Goal: Task Accomplishment & Management: Manage account settings

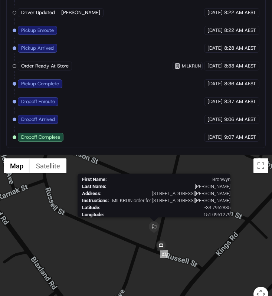
scroll to position [620, 0]
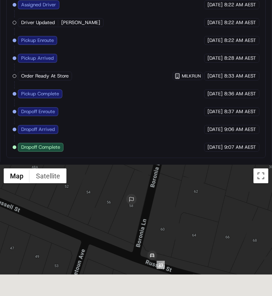
drag, startPoint x: 155, startPoint y: 244, endPoint x: 135, endPoint y: 190, distance: 57.7
click at [135, 191] on div "To navigate, press the arrow keys." at bounding box center [136, 243] width 272 height 156
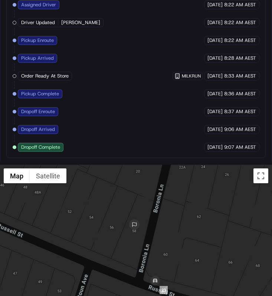
drag, startPoint x: 159, startPoint y: 240, endPoint x: 177, endPoint y: 292, distance: 54.7
click at [177, 293] on div at bounding box center [136, 243] width 272 height 156
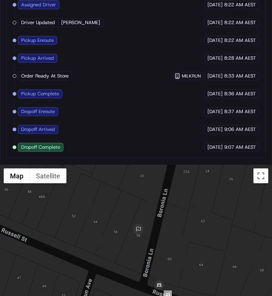
click at [185, 236] on div at bounding box center [136, 243] width 272 height 156
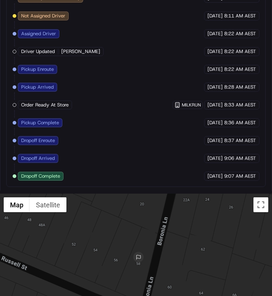
scroll to position [645, 0]
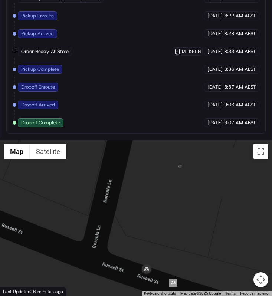
drag, startPoint x: 164, startPoint y: 251, endPoint x: 161, endPoint y: 226, distance: 25.0
click at [161, 226] on div at bounding box center [136, 218] width 272 height 156
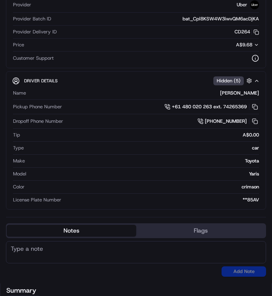
scroll to position [76, 0]
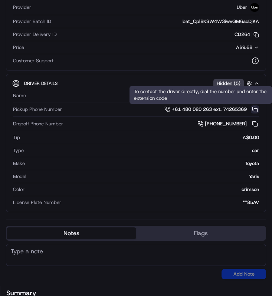
click at [255, 110] on button at bounding box center [255, 109] width 8 height 8
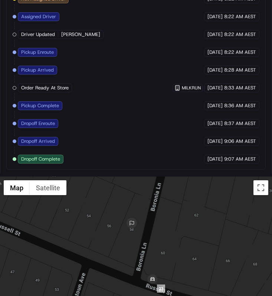
scroll to position [602, 0]
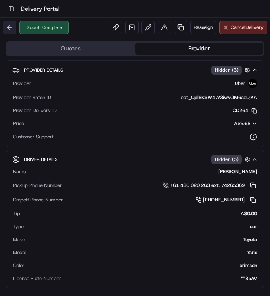
click at [14, 21] on body "Toggle Sidebar Delivery Portal Dropoff Complete Reassign Cancel Delivery Quotes…" at bounding box center [135, 148] width 270 height 296
click at [11, 23] on button at bounding box center [9, 27] width 13 height 13
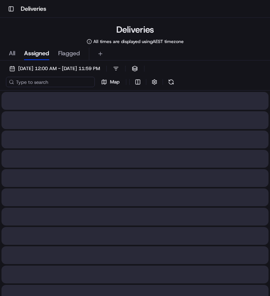
click at [61, 78] on input at bounding box center [50, 82] width 89 height 10
paste input "a12f2982-ded7-4108-b8ab-cd50c98a6602"
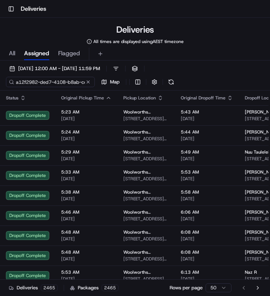
scroll to position [0, 35]
type input "a12f2982-ded7-4108-b8ab-cd50c98a6602"
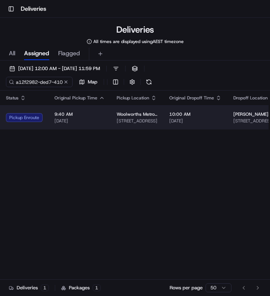
click at [92, 125] on td "9:40 AM 23/08/2025" at bounding box center [80, 117] width 62 height 24
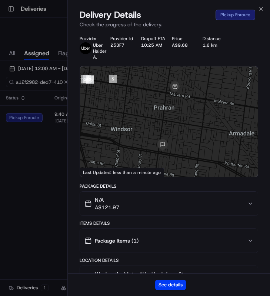
click at [161, 277] on div "See details" at bounding box center [169, 284] width 203 height 23
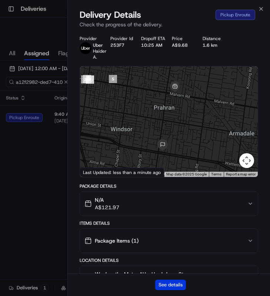
click at [168, 282] on button "See details" at bounding box center [170, 285] width 31 height 10
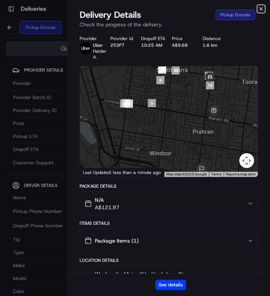
click at [264, 7] on icon "button" at bounding box center [262, 9] width 6 height 6
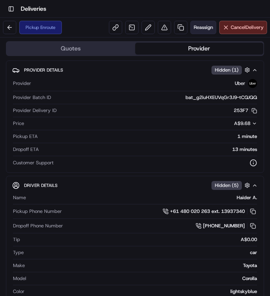
click at [201, 33] on button "Reassign" at bounding box center [204, 27] width 26 height 13
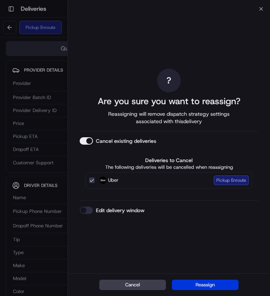
click at [189, 280] on button "Reassign" at bounding box center [205, 285] width 67 height 10
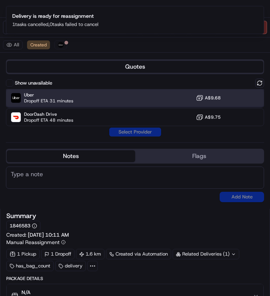
click at [85, 104] on div "Uber Dropoff ETA 31 minutes A$9.68" at bounding box center [135, 98] width 259 height 18
click at [116, 134] on button "Assign Provider" at bounding box center [135, 132] width 53 height 9
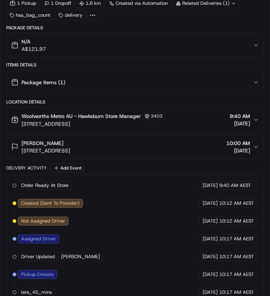
scroll to position [564, 0]
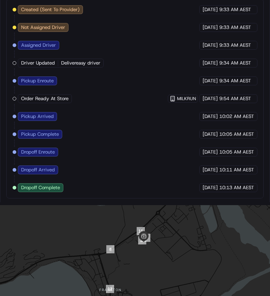
scroll to position [539, 0]
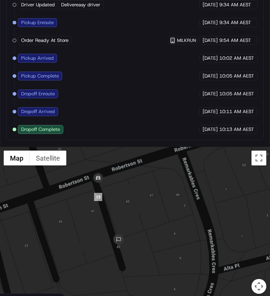
drag, startPoint x: 127, startPoint y: 252, endPoint x: 144, endPoint y: 274, distance: 28.3
click at [144, 274] on div at bounding box center [135, 225] width 270 height 156
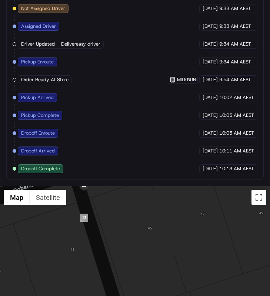
scroll to position [509, 0]
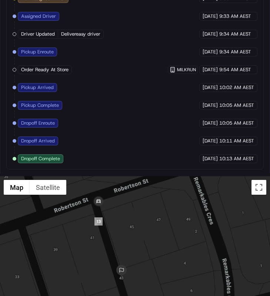
drag, startPoint x: 109, startPoint y: 215, endPoint x: 117, endPoint y: 235, distance: 21.1
click at [118, 236] on div at bounding box center [135, 254] width 270 height 156
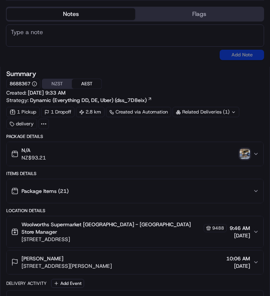
scroll to position [208, 0]
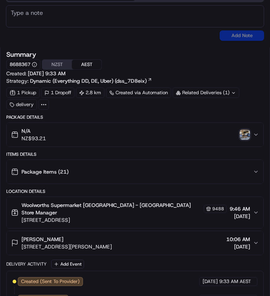
click at [104, 231] on button "jade ponniah 43 Robertson Street, Frankton, Otago Region 9300, NZ 10:06 AM 23/0…" at bounding box center [135, 243] width 257 height 24
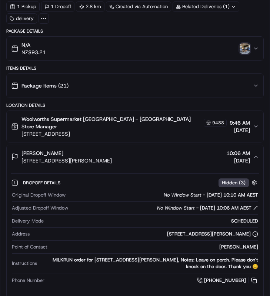
scroll to position [296, 0]
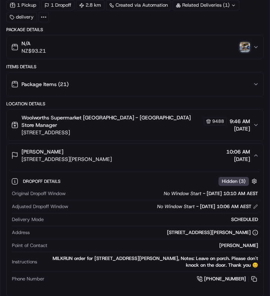
drag, startPoint x: 97, startPoint y: 151, endPoint x: 128, endPoint y: 152, distance: 31.2
click at [112, 155] on span "43 Robertson Street, Frankton, Otago Region 9300, NZ" at bounding box center [67, 158] width 90 height 7
drag, startPoint x: 54, startPoint y: 125, endPoint x: 83, endPoint y: 126, distance: 29.7
click at [83, 129] on span "30 Grant Rd, Queenstown, Otago 9300, NZ" at bounding box center [124, 132] width 205 height 7
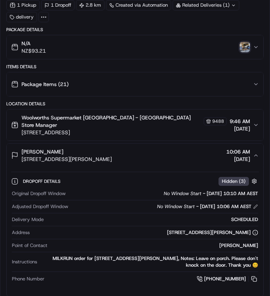
click at [56, 129] on span "30 Grant Rd, Queenstown, Otago 9300, NZ" at bounding box center [124, 132] width 205 height 7
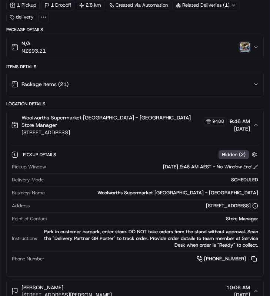
click at [56, 129] on span "30 Grant Rd, Queenstown, Otago 9300, NZ" at bounding box center [124, 132] width 205 height 7
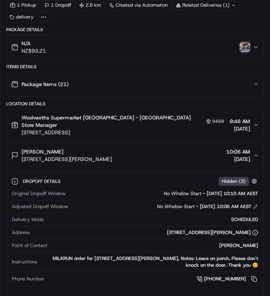
click at [99, 159] on button "jade ponniah 43 Robertson Street, Frankton, Otago Region 9300, NZ 10:06 AM 23/0…" at bounding box center [135, 156] width 257 height 24
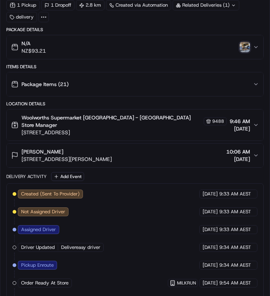
click at [99, 159] on button "jade ponniah 43 Robertson Street, Frankton, Otago Region 9300, NZ 10:06 AM 23/0…" at bounding box center [135, 156] width 257 height 24
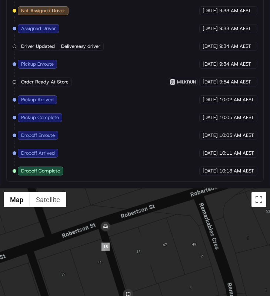
scroll to position [668, 0]
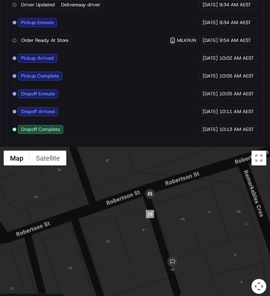
drag, startPoint x: 164, startPoint y: 228, endPoint x: 155, endPoint y: 227, distance: 9.3
click at [155, 227] on div at bounding box center [135, 225] width 270 height 156
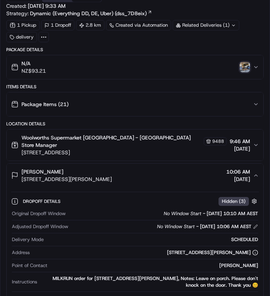
scroll to position [0, 0]
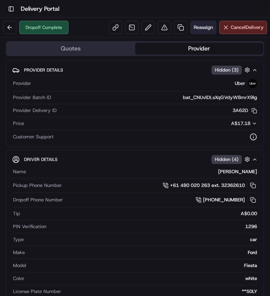
click at [202, 33] on button "Reassign" at bounding box center [204, 27] width 26 height 13
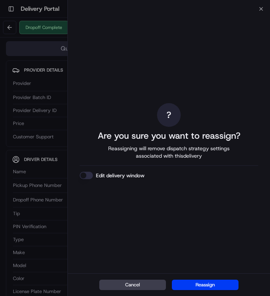
click at [184, 291] on div "Cancel Reassign" at bounding box center [169, 284] width 203 height 23
click at [191, 281] on button "Reassign" at bounding box center [205, 285] width 67 height 10
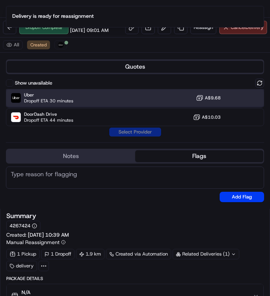
click at [78, 107] on div "Uber Dropoff ETA 30 minutes A$9.68" at bounding box center [135, 98] width 259 height 18
click at [121, 136] on button "Assign Provider" at bounding box center [135, 132] width 53 height 9
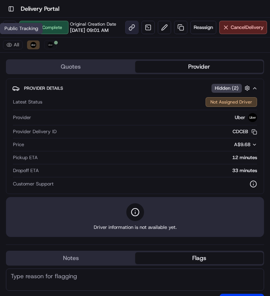
click at [125, 34] on link at bounding box center [131, 27] width 13 height 13
click at [36, 49] on button "Uber" at bounding box center [33, 44] width 13 height 9
click at [34, 48] on img at bounding box center [33, 45] width 6 height 6
click at [125, 34] on link at bounding box center [131, 27] width 13 height 13
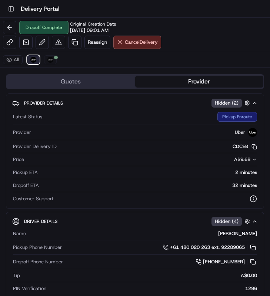
click at [35, 58] on img at bounding box center [33, 60] width 6 height 6
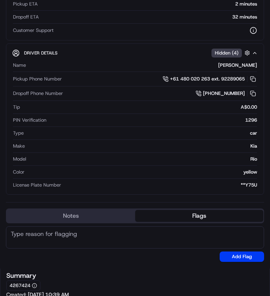
scroll to position [168, 0]
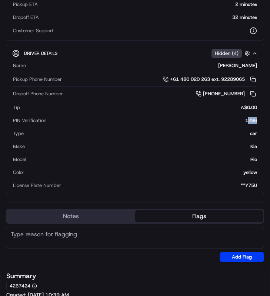
drag, startPoint x: 248, startPoint y: 123, endPoint x: 258, endPoint y: 122, distance: 10.4
click at [258, 122] on div "Driver Details Hidden ( 4 ) Name [PERSON_NAME] Pickup Phone Number +61 480 020 …" at bounding box center [135, 119] width 259 height 151
click at [249, 122] on div "1296" at bounding box center [153, 120] width 208 height 7
drag, startPoint x: 245, startPoint y: 122, endPoint x: 259, endPoint y: 122, distance: 13.7
click at [259, 122] on div "Driver Details Hidden ( 4 ) Name [PERSON_NAME] Pickup Phone Number +61 480 020 …" at bounding box center [135, 119] width 259 height 151
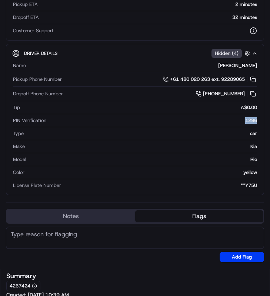
click at [225, 121] on div "1296" at bounding box center [153, 120] width 208 height 7
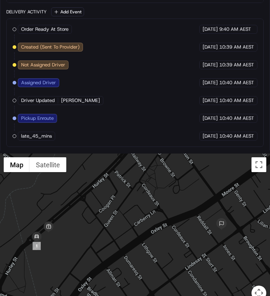
scroll to position [648, 0]
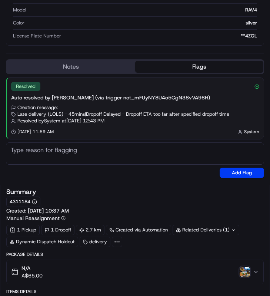
scroll to position [148, 0]
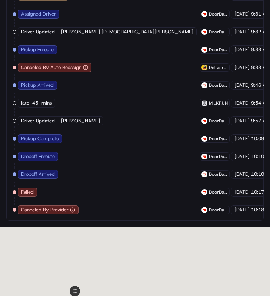
scroll to position [825, 0]
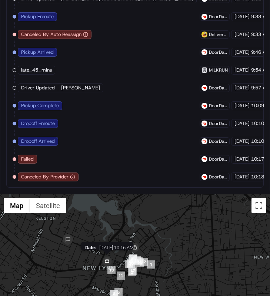
drag, startPoint x: 63, startPoint y: 247, endPoint x: 112, endPoint y: 268, distance: 53.7
click at [112, 268] on img at bounding box center [107, 261] width 15 height 15
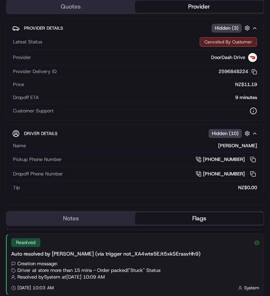
scroll to position [0, 0]
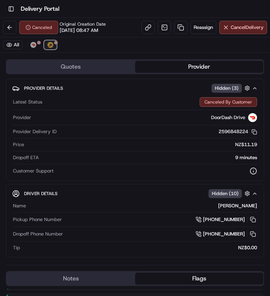
click at [47, 45] on img at bounding box center [50, 45] width 6 height 6
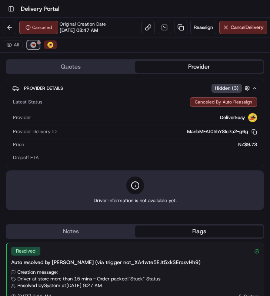
click at [38, 47] on button "DoorDash Drive" at bounding box center [33, 44] width 13 height 9
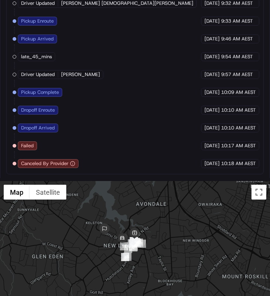
scroll to position [737, 0]
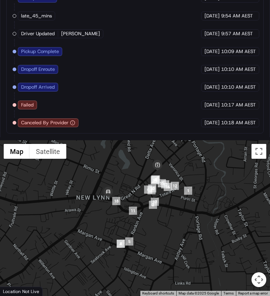
drag, startPoint x: 133, startPoint y: 212, endPoint x: 157, endPoint y: 230, distance: 30.0
click at [157, 229] on div at bounding box center [135, 218] width 270 height 156
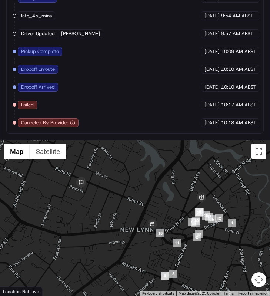
drag, startPoint x: 138, startPoint y: 210, endPoint x: 176, endPoint y: 238, distance: 47.7
click at [176, 238] on div at bounding box center [135, 218] width 270 height 156
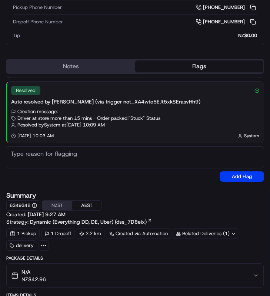
scroll to position [0, 0]
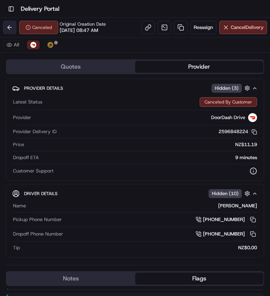
click at [12, 30] on button at bounding box center [9, 27] width 13 height 13
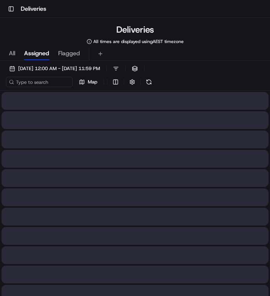
click at [48, 89] on div "23/08/2025 12:00 AM - 23/08/2025 11:59 PM Filters ( 1 ) Views Map" at bounding box center [135, 76] width 270 height 27
click at [48, 86] on input at bounding box center [50, 82] width 89 height 10
paste input "fd76efa3-35b7-4efa-9ce8-11b3097e19df"
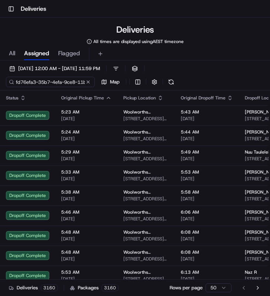
type input "fd76efa3-35b7-4efa-9ce8-11b3097e19df"
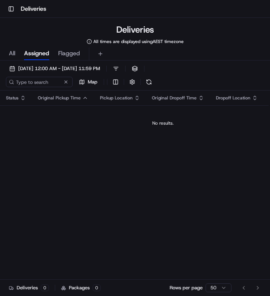
click at [13, 55] on span "All" at bounding box center [12, 53] width 6 height 9
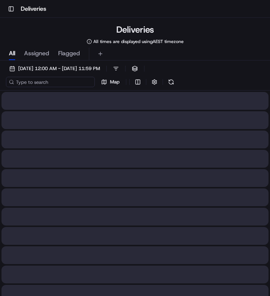
click at [43, 84] on input at bounding box center [50, 82] width 89 height 10
paste input "fd76efa3-35b7-4efa-9ce8-11b3097e19df"
type input "fd76efa3-35b7-4efa-9ce8-11b3097e19df"
click at [41, 55] on span "Assigned" at bounding box center [36, 53] width 25 height 9
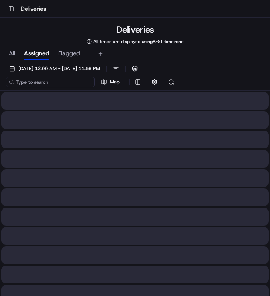
click at [55, 84] on input at bounding box center [50, 82] width 89 height 10
paste input "fd76efa3-35b7-4efa-9ce8-11b3097e19df"
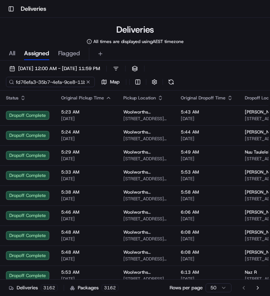
scroll to position [0, 30]
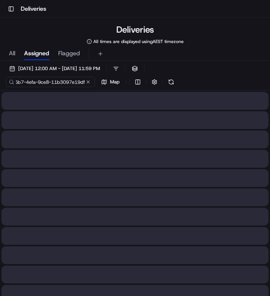
type input "fd76efa3-35b7-4efa-9ce8-11b3097e19df"
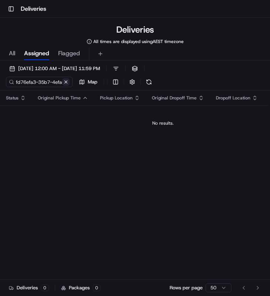
click at [87, 84] on div "fd76efa3-35b7-4efa-9ce8-11b3097e19df Map" at bounding box center [80, 82] width 148 height 10
click at [66, 81] on button at bounding box center [65, 81] width 7 height 7
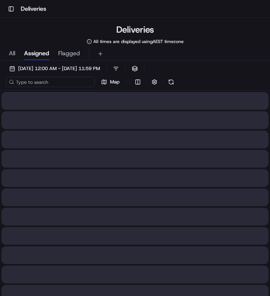
click at [37, 83] on input at bounding box center [50, 82] width 89 height 10
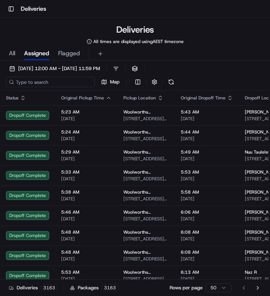
paste input "fd76efa3-35b7-4efa-9ce8-11b3097e19df"
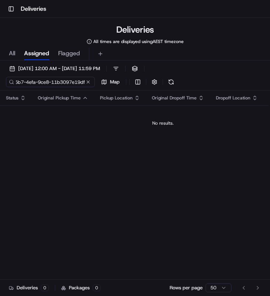
scroll to position [0, 30]
type input "fd76efa3-35b7-4efa-9ce8-11b3097e19df"
click at [16, 52] on div "All Assigned Flagged" at bounding box center [135, 53] width 270 height 13
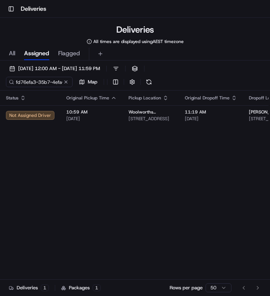
click at [89, 128] on div "Status Original Pickup Time Pickup Location Original Dropoff Time Dropoff Locat…" at bounding box center [186, 201] width 372 height 222
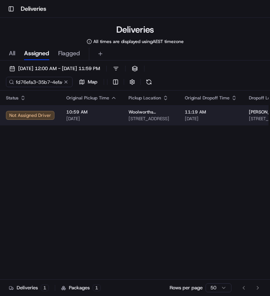
click at [96, 118] on span "[DATE]" at bounding box center [91, 119] width 50 height 6
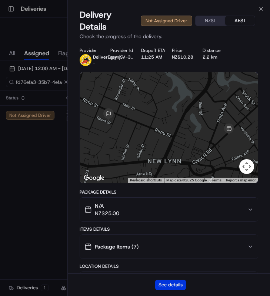
click at [164, 280] on button "See details" at bounding box center [170, 285] width 31 height 10
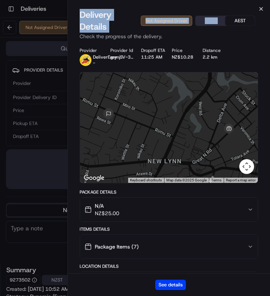
click at [263, 11] on div "Close Delivery Details Not Assigned Driver NZST AEST Check the progress of the …" at bounding box center [169, 148] width 203 height 296
click at [263, 11] on icon "button" at bounding box center [262, 9] width 6 height 6
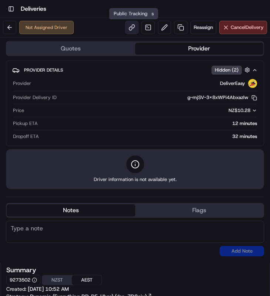
click at [132, 28] on link at bounding box center [131, 27] width 13 height 13
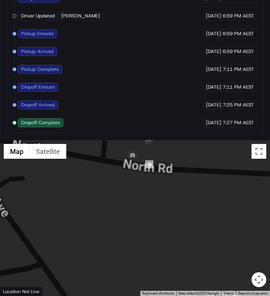
drag, startPoint x: 141, startPoint y: 179, endPoint x: 141, endPoint y: 245, distance: 66.4
click at [141, 245] on div at bounding box center [135, 218] width 270 height 156
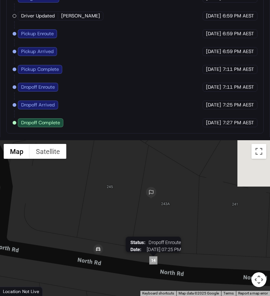
drag, startPoint x: 150, startPoint y: 213, endPoint x: 150, endPoint y: 260, distance: 47.1
click at [150, 261] on img "14" at bounding box center [153, 260] width 8 height 8
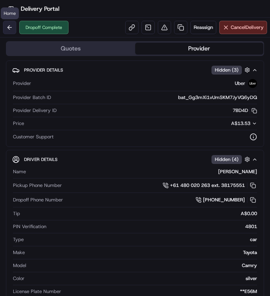
click at [10, 34] on button at bounding box center [9, 27] width 13 height 13
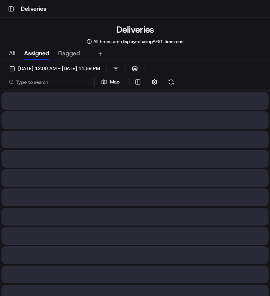
click at [57, 84] on input at bounding box center [50, 82] width 89 height 10
paste input "d9131b39-2dfe-4163-afba-2122a4a66d29"
type input "d9131b39-2dfe-4163-afba-2122a4a66d29"
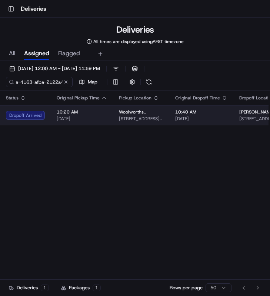
click at [78, 125] on td "10:20 AM 23/08/2025" at bounding box center [82, 115] width 62 height 20
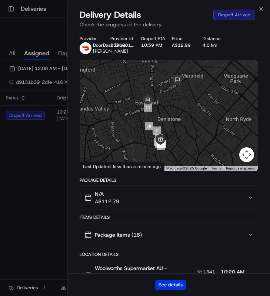
click at [167, 289] on button "See details" at bounding box center [170, 285] width 31 height 10
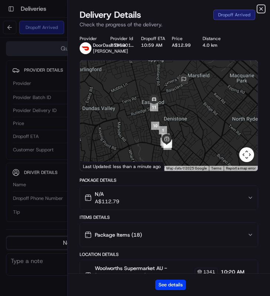
click at [263, 9] on icon "button" at bounding box center [262, 9] width 6 height 6
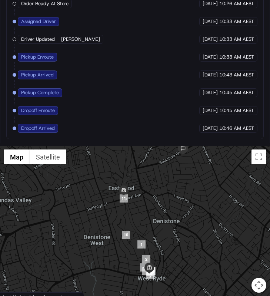
scroll to position [554, 0]
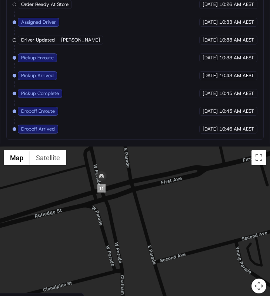
drag, startPoint x: 126, startPoint y: 199, endPoint x: 140, endPoint y: 221, distance: 25.7
click at [141, 221] on div at bounding box center [135, 225] width 270 height 156
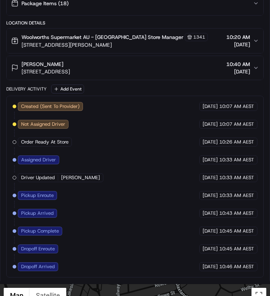
scroll to position [496, 0]
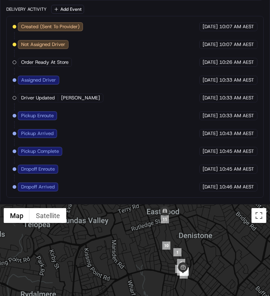
drag, startPoint x: 177, startPoint y: 230, endPoint x: 177, endPoint y: 214, distance: 15.6
click at [177, 214] on div at bounding box center [135, 282] width 270 height 156
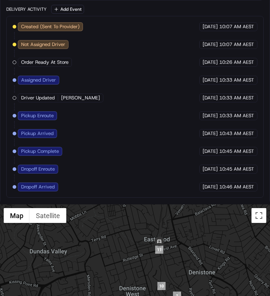
drag, startPoint x: 177, startPoint y: 214, endPoint x: 160, endPoint y: 267, distance: 56.1
click at [160, 267] on div at bounding box center [135, 282] width 270 height 156
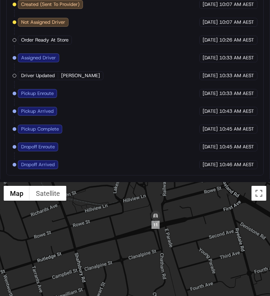
scroll to position [560, 0]
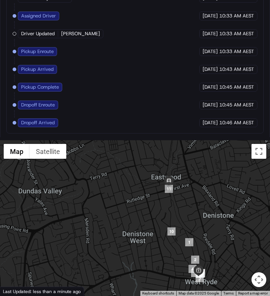
drag, startPoint x: 174, startPoint y: 220, endPoint x: 174, endPoint y: 198, distance: 21.5
click at [174, 198] on div at bounding box center [135, 218] width 270 height 156
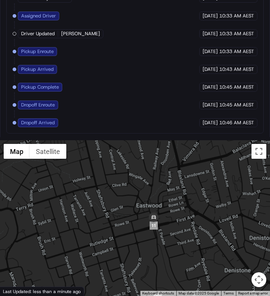
drag, startPoint x: 171, startPoint y: 180, endPoint x: 165, endPoint y: 198, distance: 19.6
click at [165, 199] on div at bounding box center [135, 218] width 270 height 156
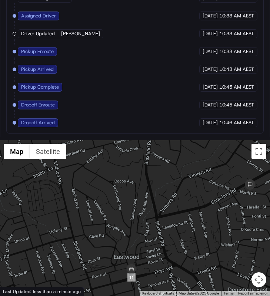
drag, startPoint x: 175, startPoint y: 180, endPoint x: 149, endPoint y: 241, distance: 66.4
click at [149, 240] on div at bounding box center [135, 218] width 270 height 156
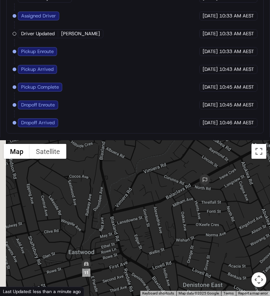
drag, startPoint x: 159, startPoint y: 247, endPoint x: 190, endPoint y: 184, distance: 69.3
click at [190, 184] on div at bounding box center [135, 218] width 270 height 156
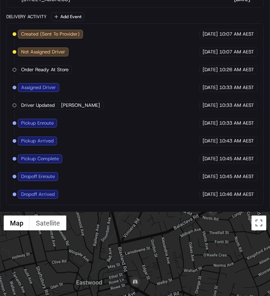
scroll to position [488, 0]
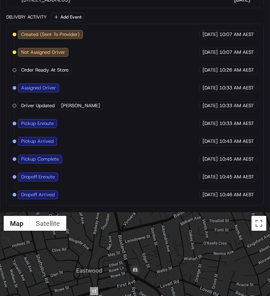
drag, startPoint x: 158, startPoint y: 269, endPoint x: 158, endPoint y: 254, distance: 14.5
click at [158, 254] on div at bounding box center [135, 290] width 270 height 156
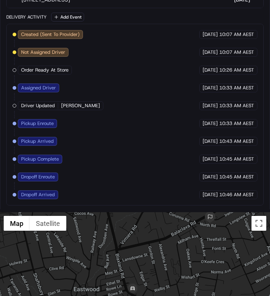
drag, startPoint x: 158, startPoint y: 254, endPoint x: 155, endPoint y: 287, distance: 32.8
click at [155, 287] on div at bounding box center [135, 290] width 270 height 156
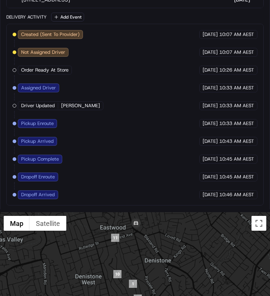
drag, startPoint x: 151, startPoint y: 261, endPoint x: 145, endPoint y: 210, distance: 50.8
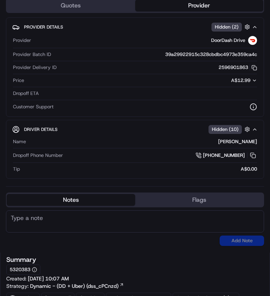
scroll to position [0, 0]
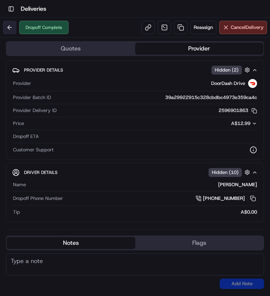
click at [10, 21] on body "Toggle Sidebar Deliveries Dropoff Complete Reassign Cancel Delivery Quotes Prov…" at bounding box center [135, 148] width 270 height 296
click at [10, 22] on button at bounding box center [9, 27] width 13 height 13
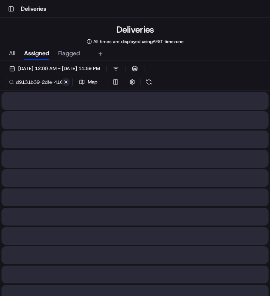
click at [66, 84] on button at bounding box center [65, 81] width 7 height 7
click at [52, 84] on input at bounding box center [50, 82] width 89 height 10
paste input "be7e1f10-9962-4da1-9a9f-cd8289e7f505"
type input "be7e1f10-9962-4da1-9a9f-cd8289e7f505"
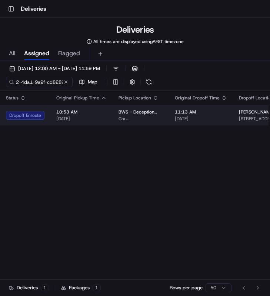
click at [84, 116] on span "[DATE]" at bounding box center [81, 119] width 50 height 6
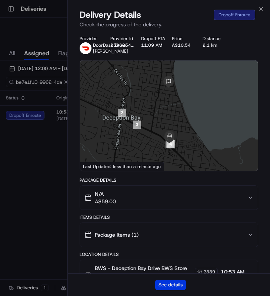
click at [160, 280] on button "See details" at bounding box center [170, 285] width 31 height 10
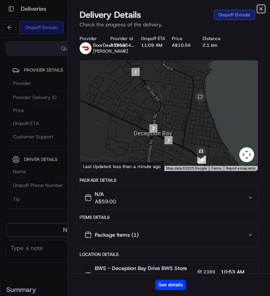
click at [261, 11] on icon "button" at bounding box center [262, 9] width 6 height 6
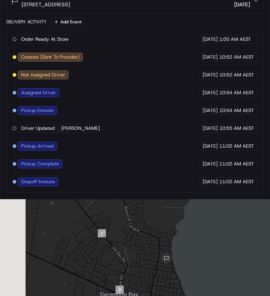
scroll to position [530, 0]
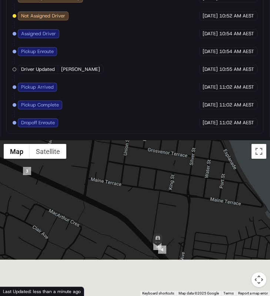
drag, startPoint x: 168, startPoint y: 271, endPoint x: 168, endPoint y: 232, distance: 39.7
click at [168, 232] on div at bounding box center [135, 218] width 270 height 156
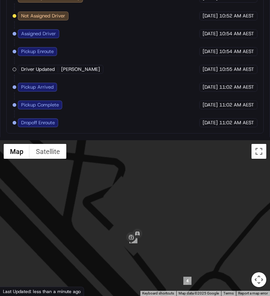
drag, startPoint x: 149, startPoint y: 255, endPoint x: 192, endPoint y: 266, distance: 44.3
click at [193, 266] on div at bounding box center [135, 218] width 270 height 156
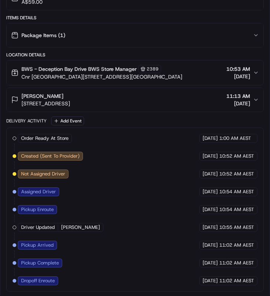
scroll to position [0, 0]
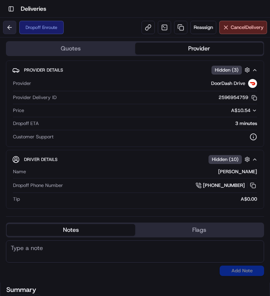
click at [10, 29] on button at bounding box center [9, 27] width 13 height 13
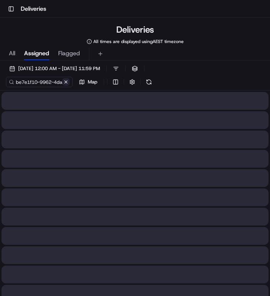
click at [66, 81] on button at bounding box center [65, 81] width 7 height 7
click at [58, 81] on input at bounding box center [50, 82] width 89 height 10
paste input "cace48c2-1e47-485d-b818-041f9054aa38"
type input "cace48c2-1e47-485d-b818-041f9054aa38"
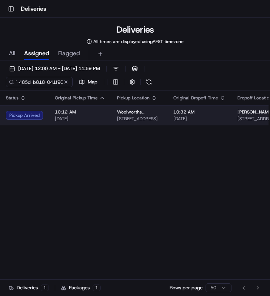
click at [80, 112] on span "10:12 AM" at bounding box center [80, 112] width 50 height 6
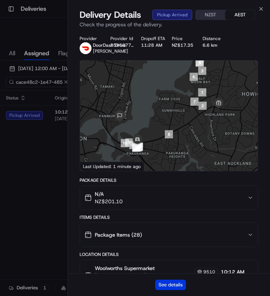
click at [171, 289] on button "See details" at bounding box center [170, 285] width 31 height 10
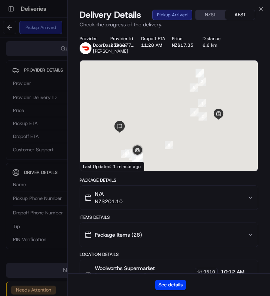
scroll to position [34, 0]
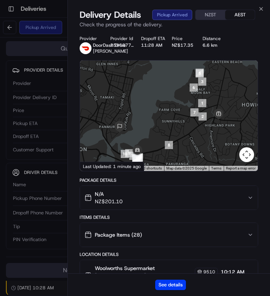
click at [258, 9] on div "Delivery Details Pickup Arrived NZST AEST" at bounding box center [169, 15] width 179 height 12
click at [265, 10] on div "Delivery Details Pickup Arrived NZST AEST Check the progress of the delivery." at bounding box center [169, 20] width 203 height 22
click at [260, 9] on icon "button" at bounding box center [261, 8] width 3 height 3
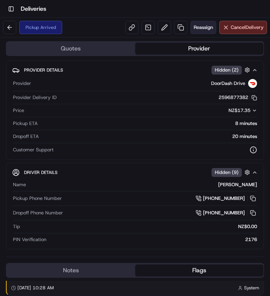
click at [205, 28] on span "Reassign" at bounding box center [203, 27] width 19 height 7
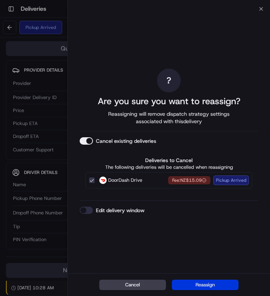
click at [206, 282] on button "Reassign" at bounding box center [205, 285] width 67 height 10
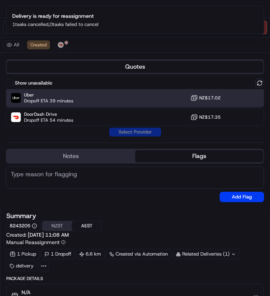
click at [112, 99] on div "Uber Dropoff ETA 39 minutes NZ$17.02" at bounding box center [135, 98] width 259 height 18
click at [112, 131] on button "Assign Provider" at bounding box center [135, 132] width 53 height 9
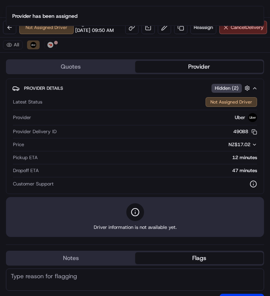
click at [14, 32] on ol "Provider has been assigned" at bounding box center [135, 16] width 270 height 32
click at [5, 30] on ol "Provider has been assigned" at bounding box center [135, 16] width 270 height 32
click at [7, 29] on ol "Provider has been assigned" at bounding box center [135, 16] width 270 height 32
click at [256, 15] on button "Notifications (F8)" at bounding box center [258, 12] width 9 height 9
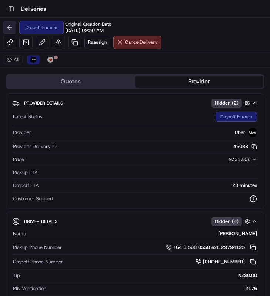
click at [12, 25] on button at bounding box center [9, 27] width 13 height 13
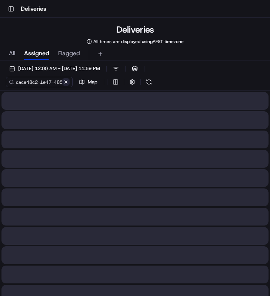
click at [66, 79] on button at bounding box center [65, 81] width 7 height 7
click at [56, 85] on input at bounding box center [50, 82] width 89 height 10
paste input "88d3d21c-3b0a-4513-bda2-77ffd6ee05fe"
type input "88d3d21c-3b0a-4513-bda2-77ffd6ee05fe"
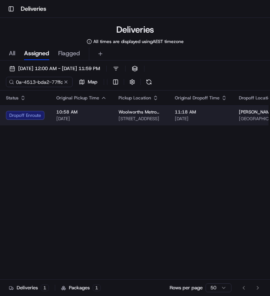
click at [106, 116] on td "10:58 AM 23/08/2025" at bounding box center [81, 115] width 62 height 20
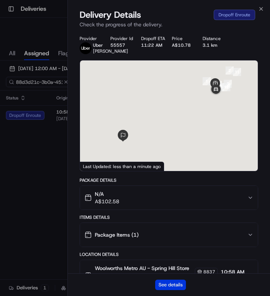
click at [170, 286] on button "See details" at bounding box center [170, 285] width 31 height 10
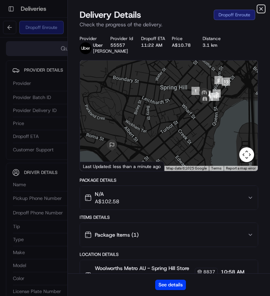
click at [260, 11] on icon "button" at bounding box center [262, 9] width 6 height 6
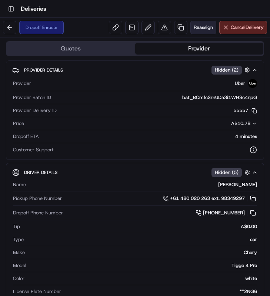
click at [208, 28] on span "Reassign" at bounding box center [203, 27] width 19 height 7
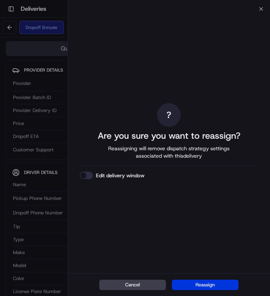
click at [208, 286] on button "Reassign" at bounding box center [205, 285] width 67 height 10
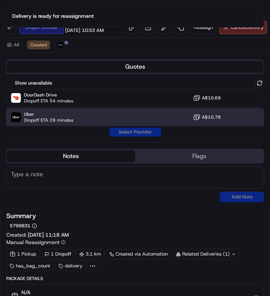
click at [72, 114] on span "Uber" at bounding box center [48, 114] width 49 height 6
click at [117, 134] on button "Assign Provider" at bounding box center [135, 132] width 53 height 9
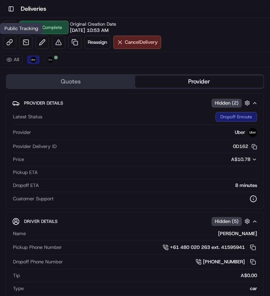
click at [10, 26] on div "Public Tracking Public Tracking" at bounding box center [21, 28] width 43 height 11
click at [9, 26] on button at bounding box center [9, 27] width 13 height 13
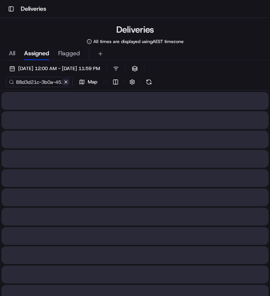
click at [66, 80] on button at bounding box center [65, 81] width 7 height 7
click at [51, 80] on input at bounding box center [50, 82] width 89 height 10
paste input "79ec76d0-619b-4641-a8f2-07866d8119c6"
type input "79ec76d0-619b-4641-a8f2-07866d8119c6"
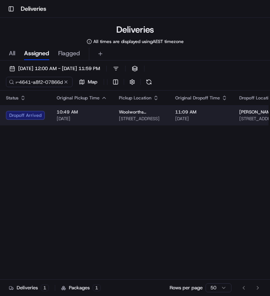
click at [53, 117] on td "10:49 AM 23/08/2025" at bounding box center [82, 115] width 62 height 20
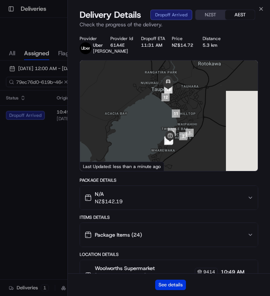
click at [172, 285] on button "See details" at bounding box center [170, 285] width 31 height 10
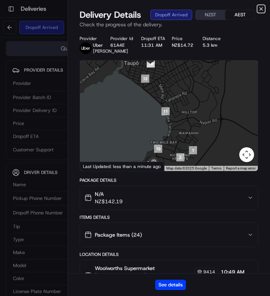
click at [260, 11] on icon "button" at bounding box center [262, 9] width 6 height 6
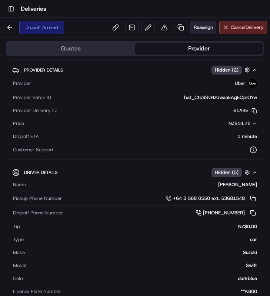
click at [210, 32] on button "Reassign" at bounding box center [204, 27] width 26 height 13
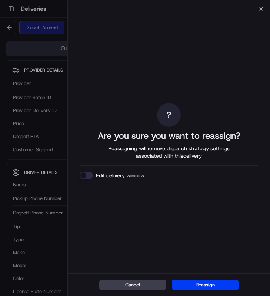
click at [204, 279] on div "Cancel Reassign" at bounding box center [169, 284] width 203 height 23
click at [200, 285] on button "Reassign" at bounding box center [205, 285] width 67 height 10
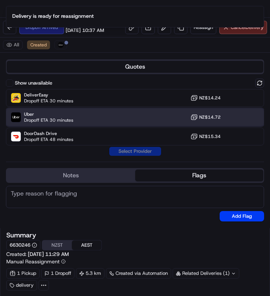
click at [95, 115] on div "Uber Dropoff ETA 30 minutes NZ$14.72" at bounding box center [135, 117] width 259 height 18
click at [130, 154] on button "Assign Provider" at bounding box center [135, 151] width 53 height 9
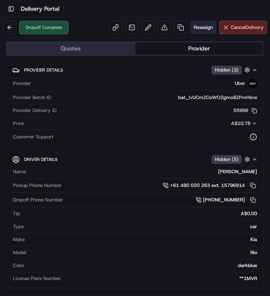
click at [198, 24] on span "Reassign" at bounding box center [203, 27] width 19 height 7
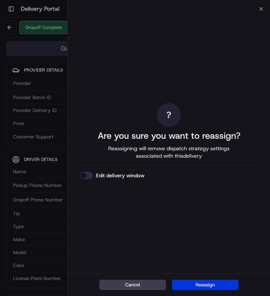
click at [195, 286] on button "Reassign" at bounding box center [205, 285] width 67 height 10
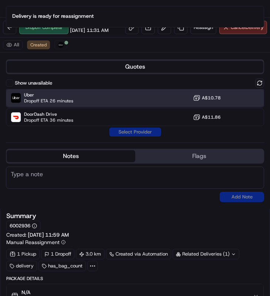
click at [99, 107] on div "Uber Dropoff ETA 26 minutes A$10.78" at bounding box center [135, 98] width 259 height 18
click at [134, 136] on button "Assign Provider" at bounding box center [135, 132] width 53 height 9
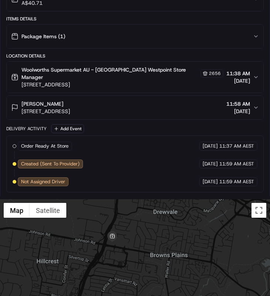
scroll to position [409, 0]
